Goal: Contribute content

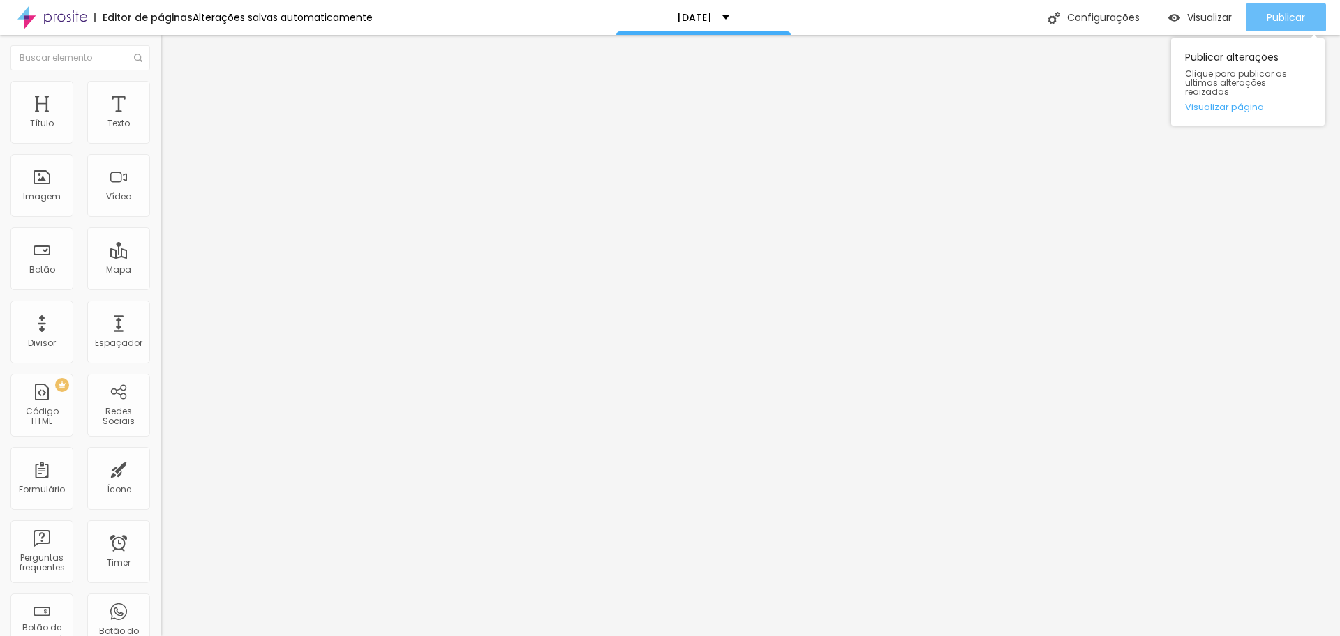
click at [1287, 23] on span "Publicar" at bounding box center [1286, 17] width 38 height 11
click at [1269, 21] on span "Publicar" at bounding box center [1286, 17] width 38 height 11
